Goal: Navigation & Orientation: Find specific page/section

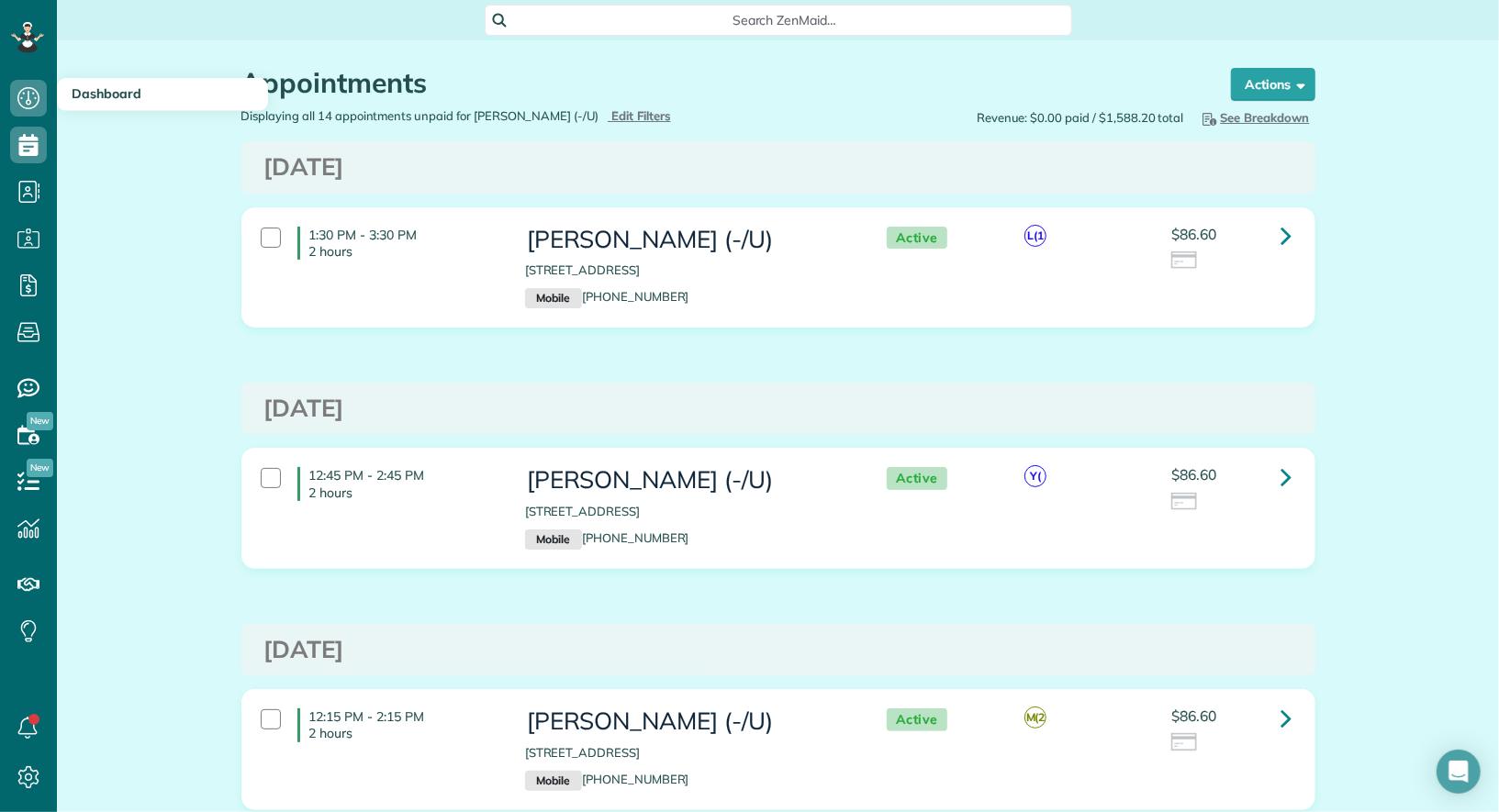
scroll to position [7, 7]
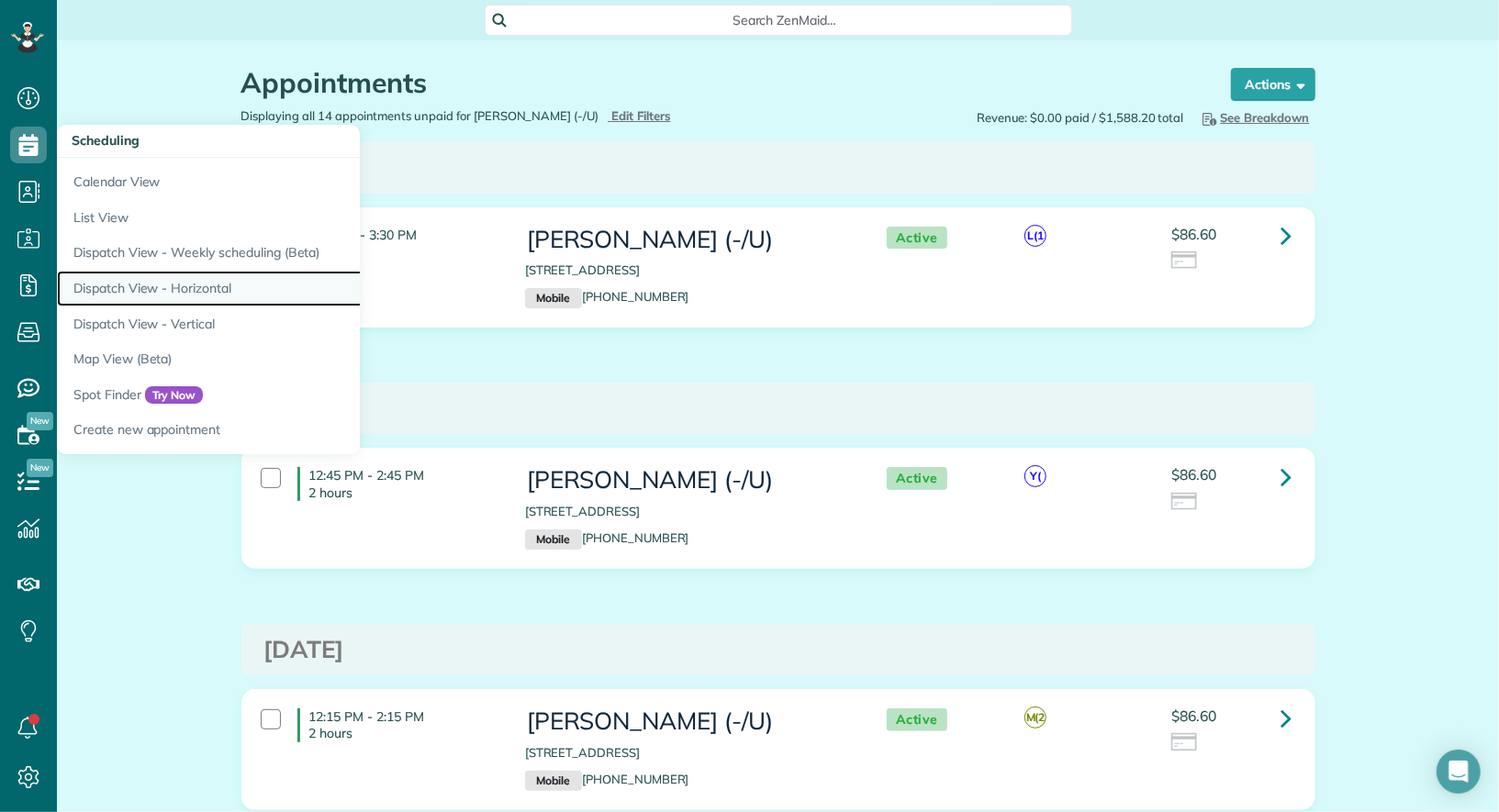
click at [120, 279] on link "Dispatch View - Horizontal" at bounding box center [286, 289] width 459 height 36
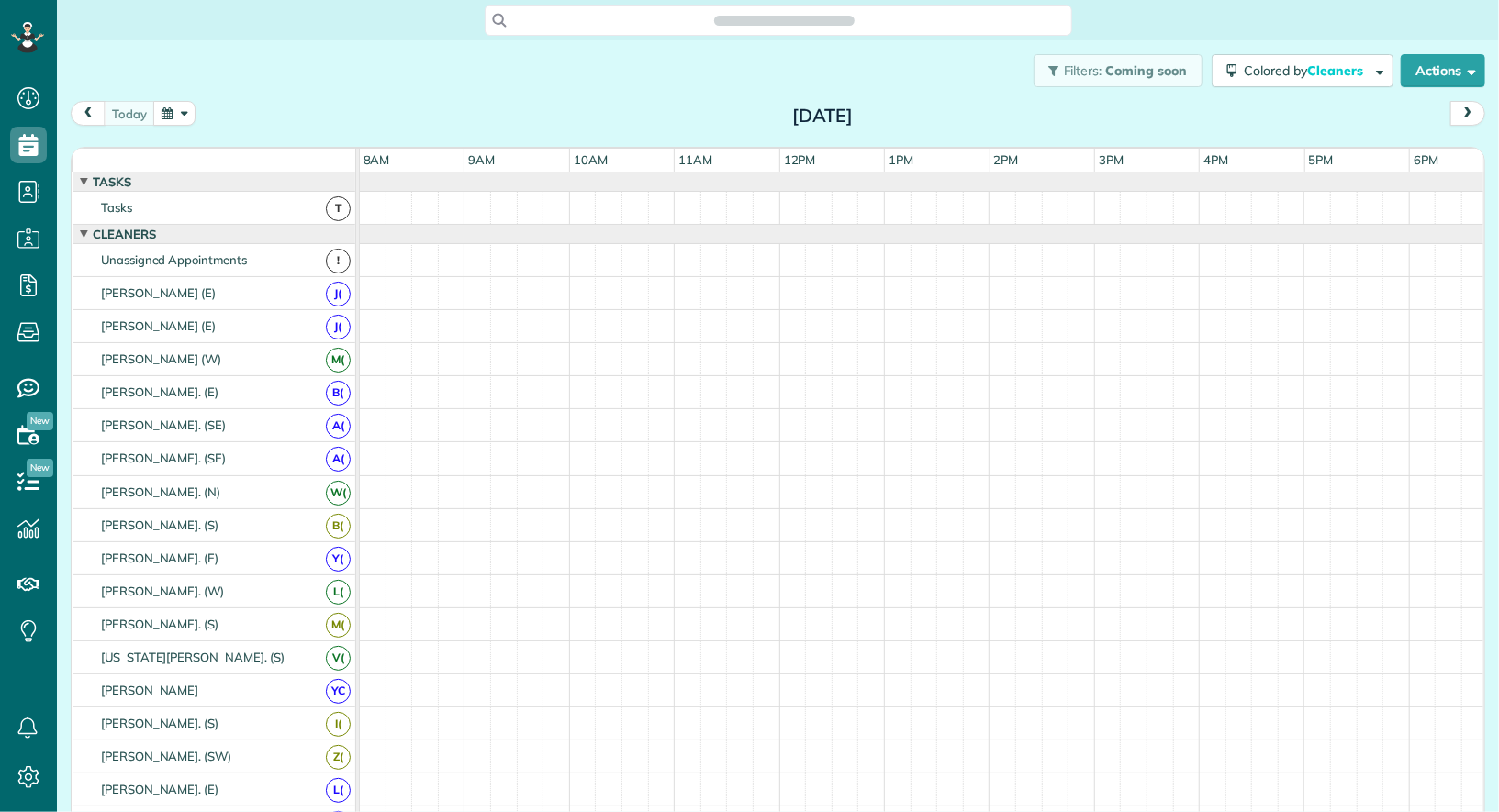
scroll to position [7, 7]
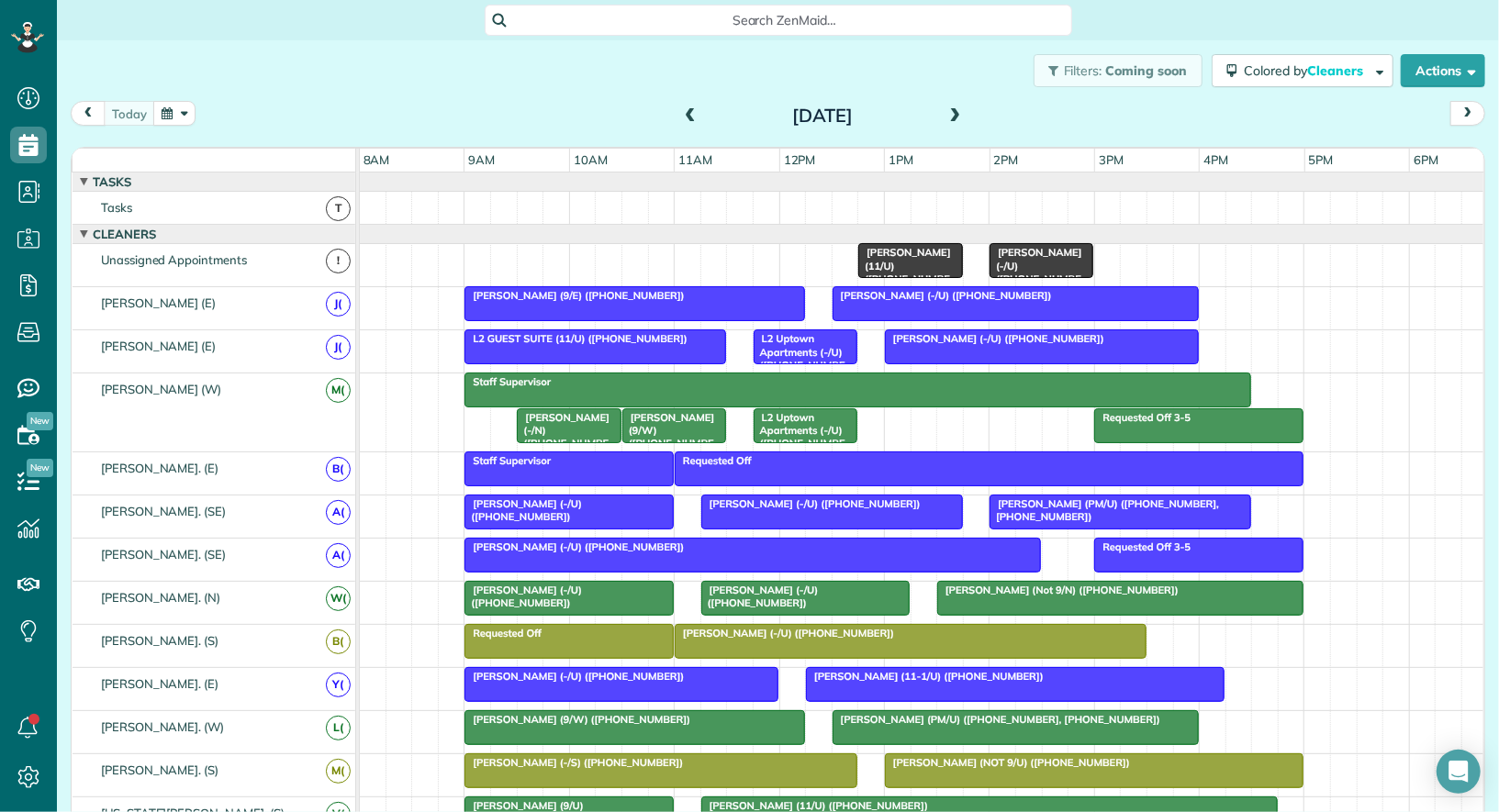
click at [957, 119] on span at bounding box center [955, 116] width 20 height 17
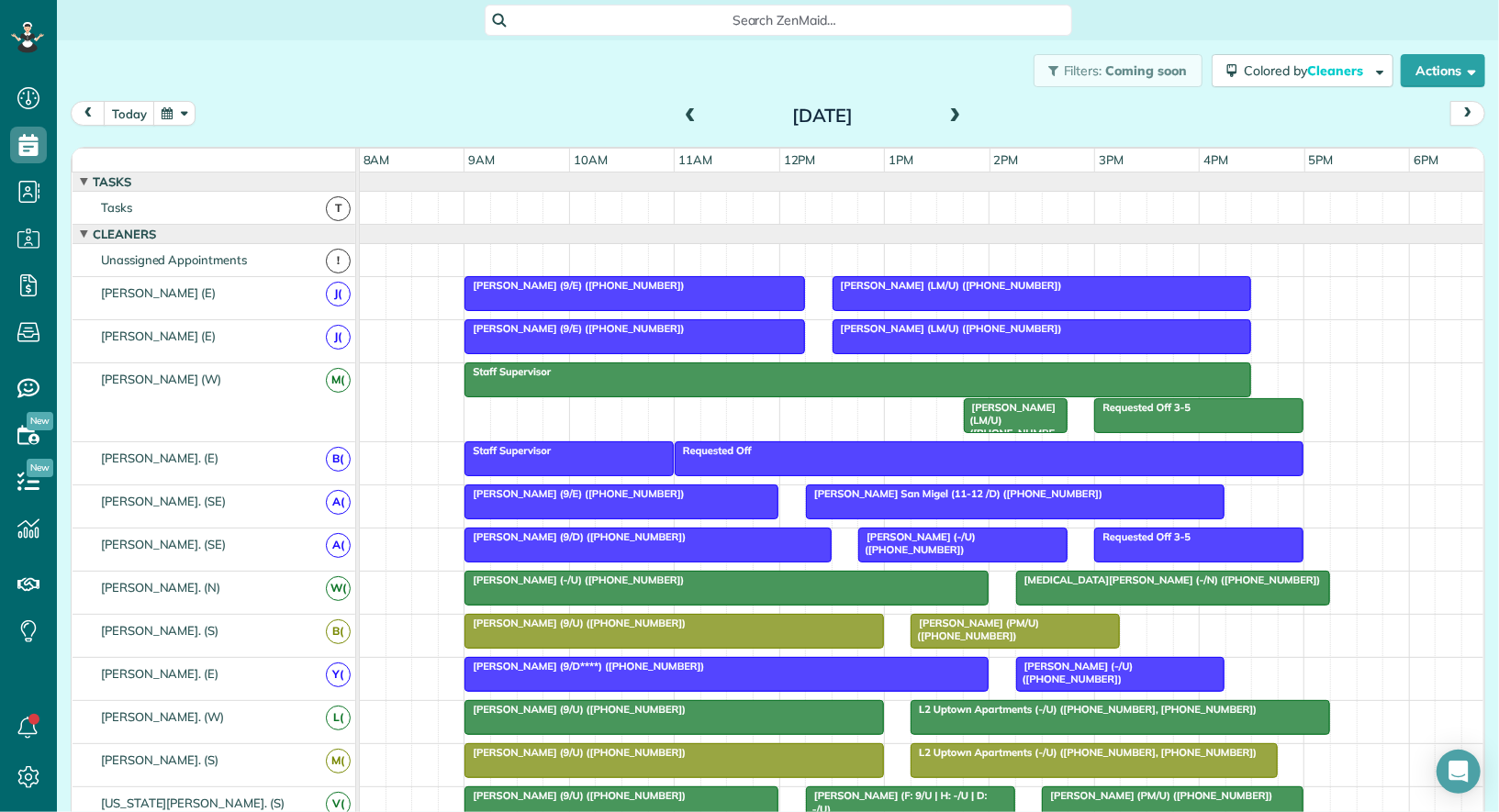
click at [683, 108] on span at bounding box center [690, 116] width 20 height 17
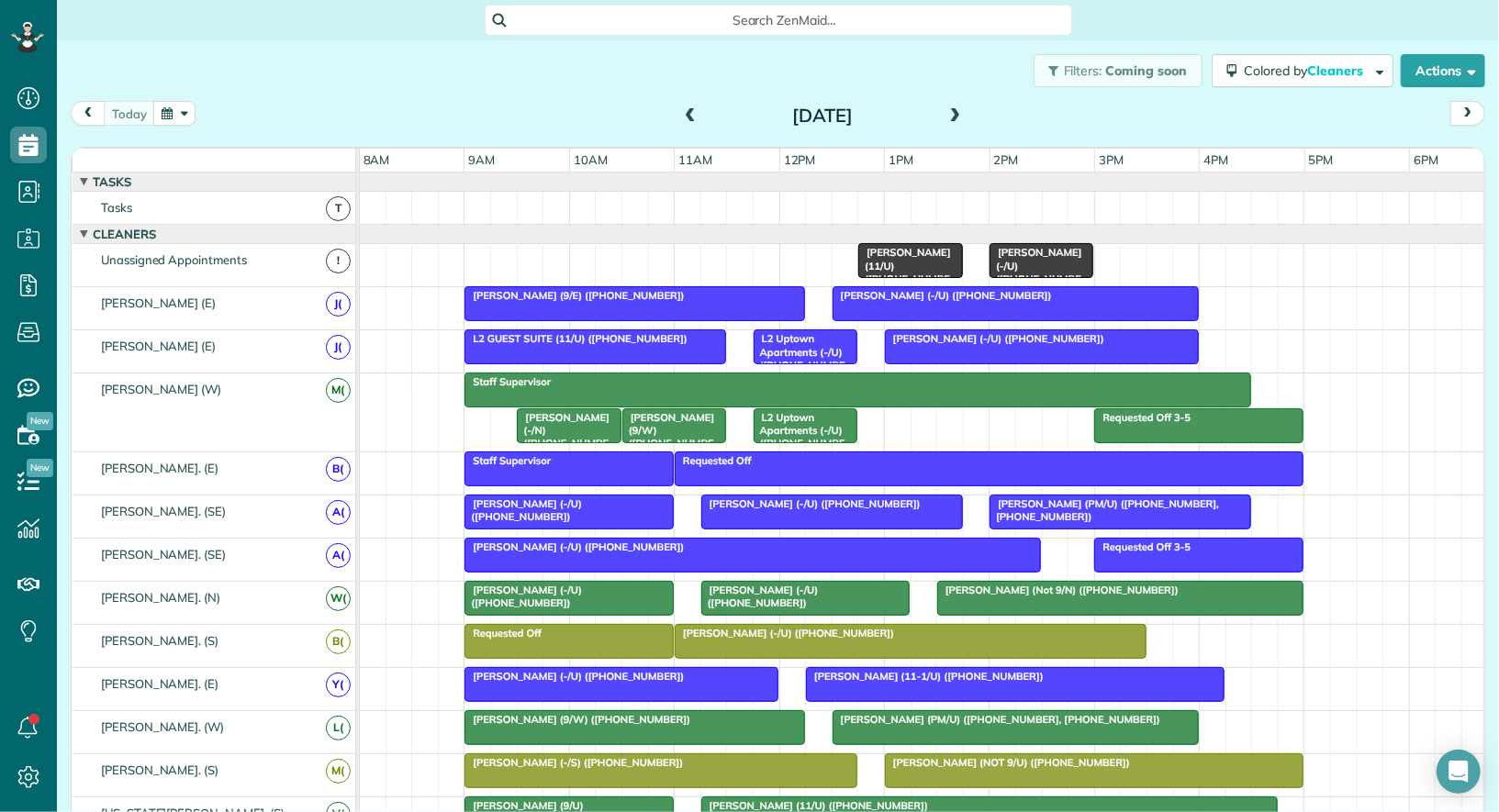
click at [954, 119] on span at bounding box center [955, 116] width 20 height 17
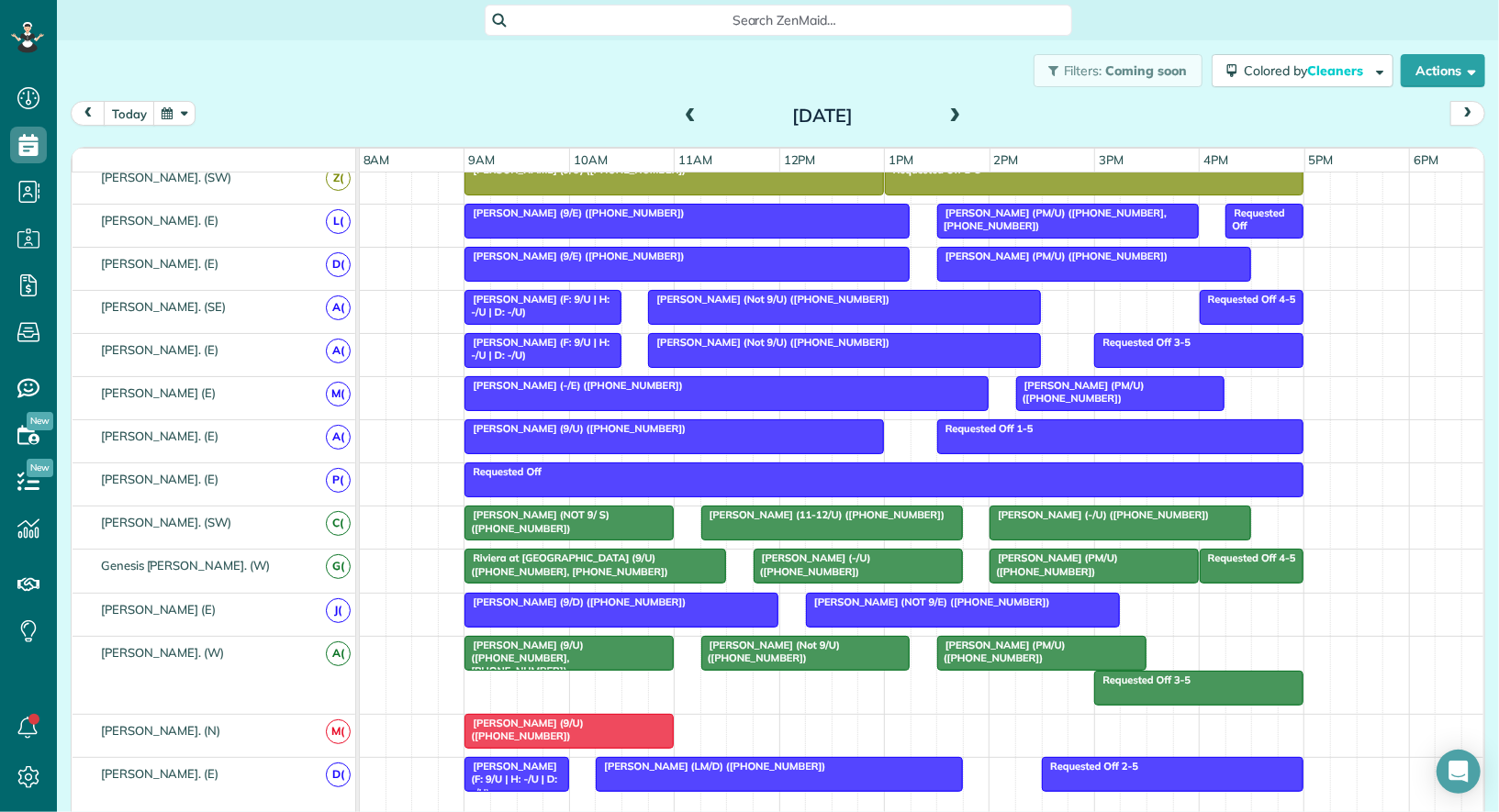
scroll to position [424, 0]
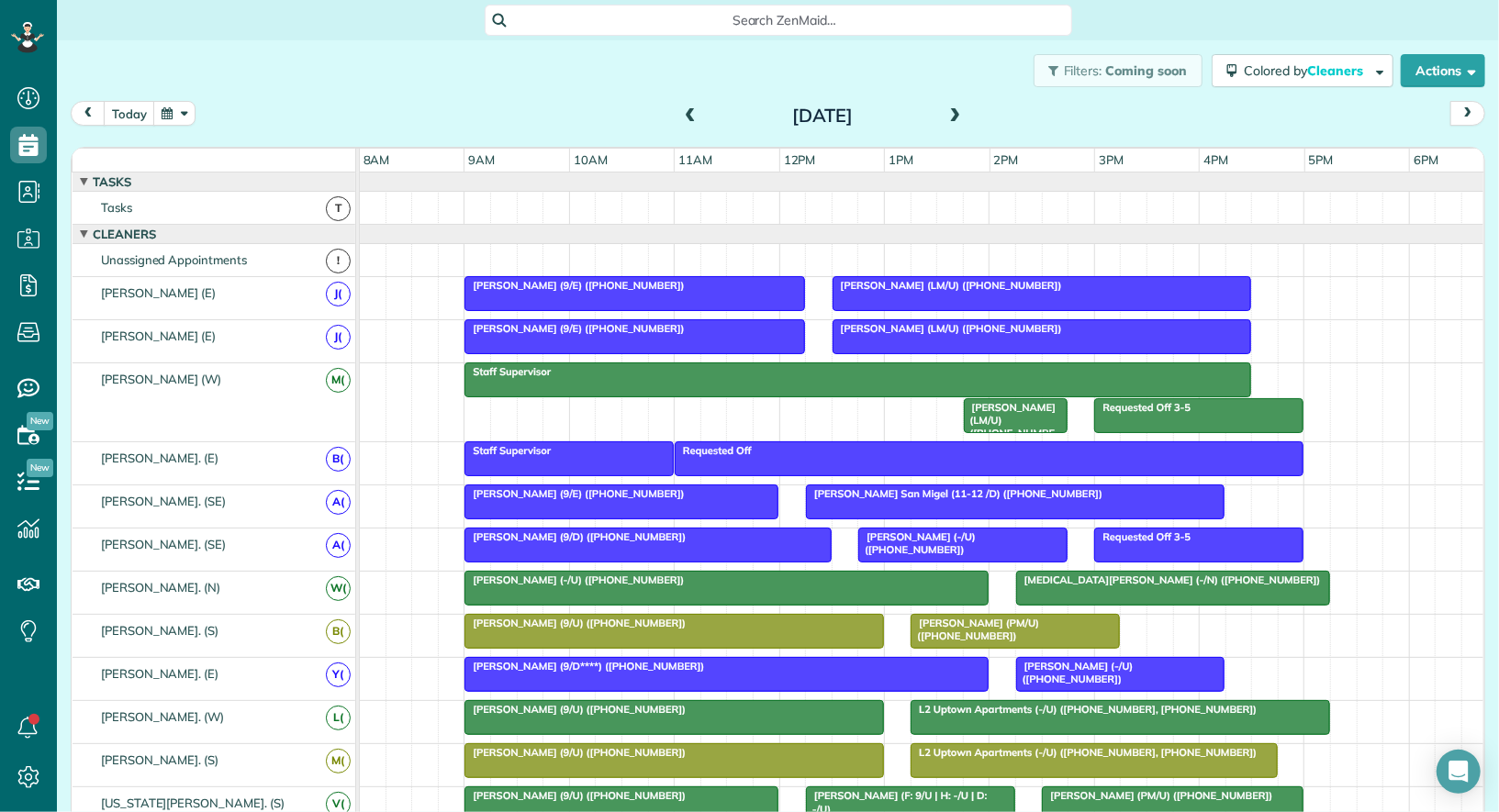
click at [956, 112] on span at bounding box center [955, 116] width 20 height 17
